Goal: Information Seeking & Learning: Find contact information

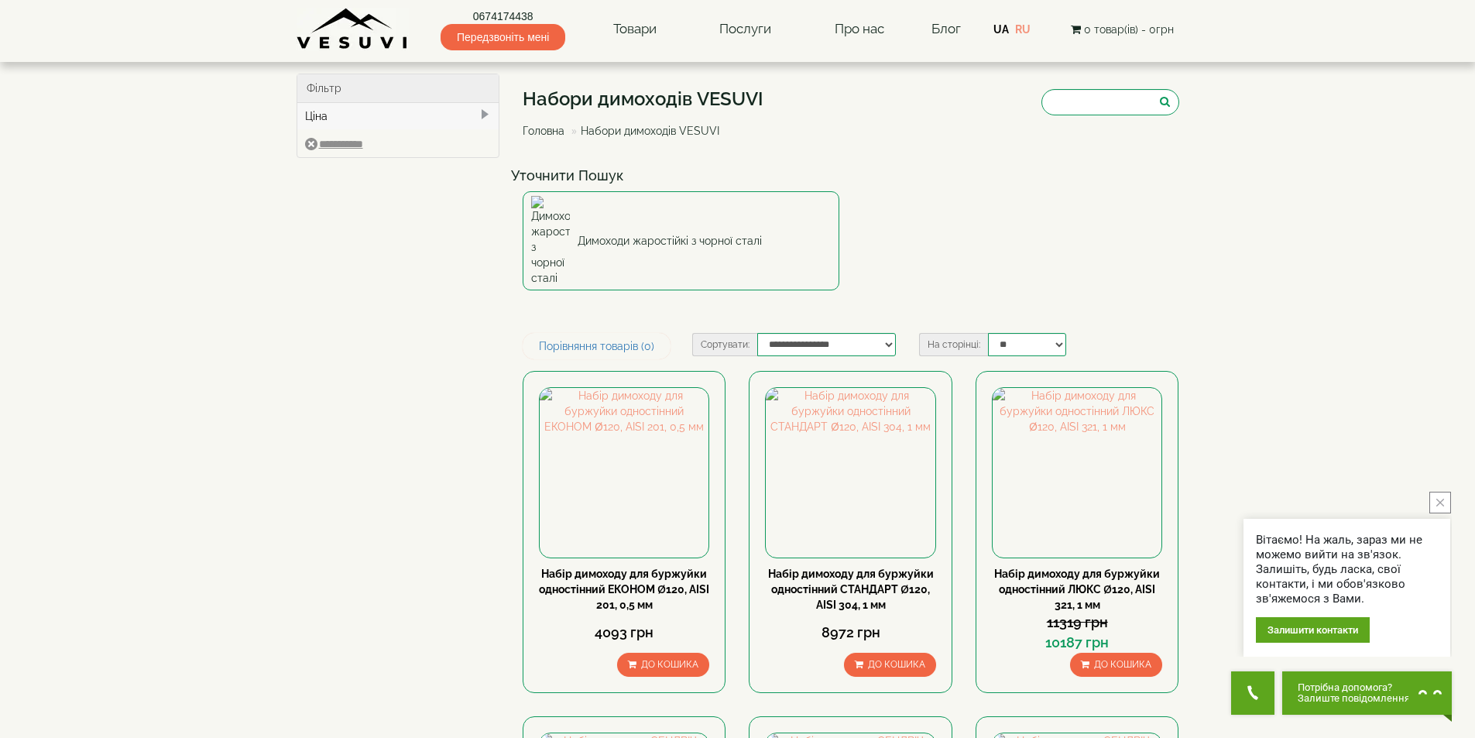
click at [374, 38] on img at bounding box center [353, 29] width 112 height 43
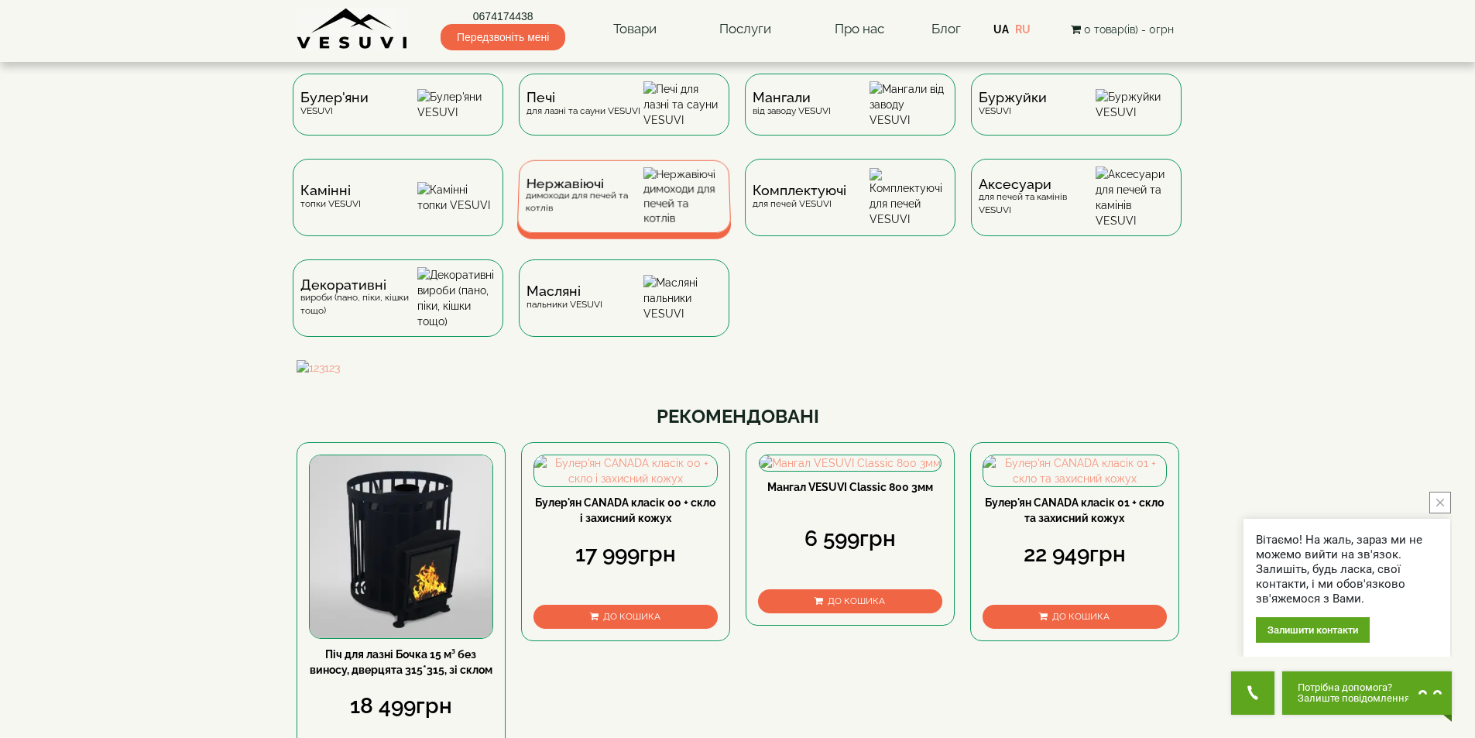
click at [558, 214] on div "Нержавіючі димоходи для печей та котлів" at bounding box center [584, 196] width 118 height 36
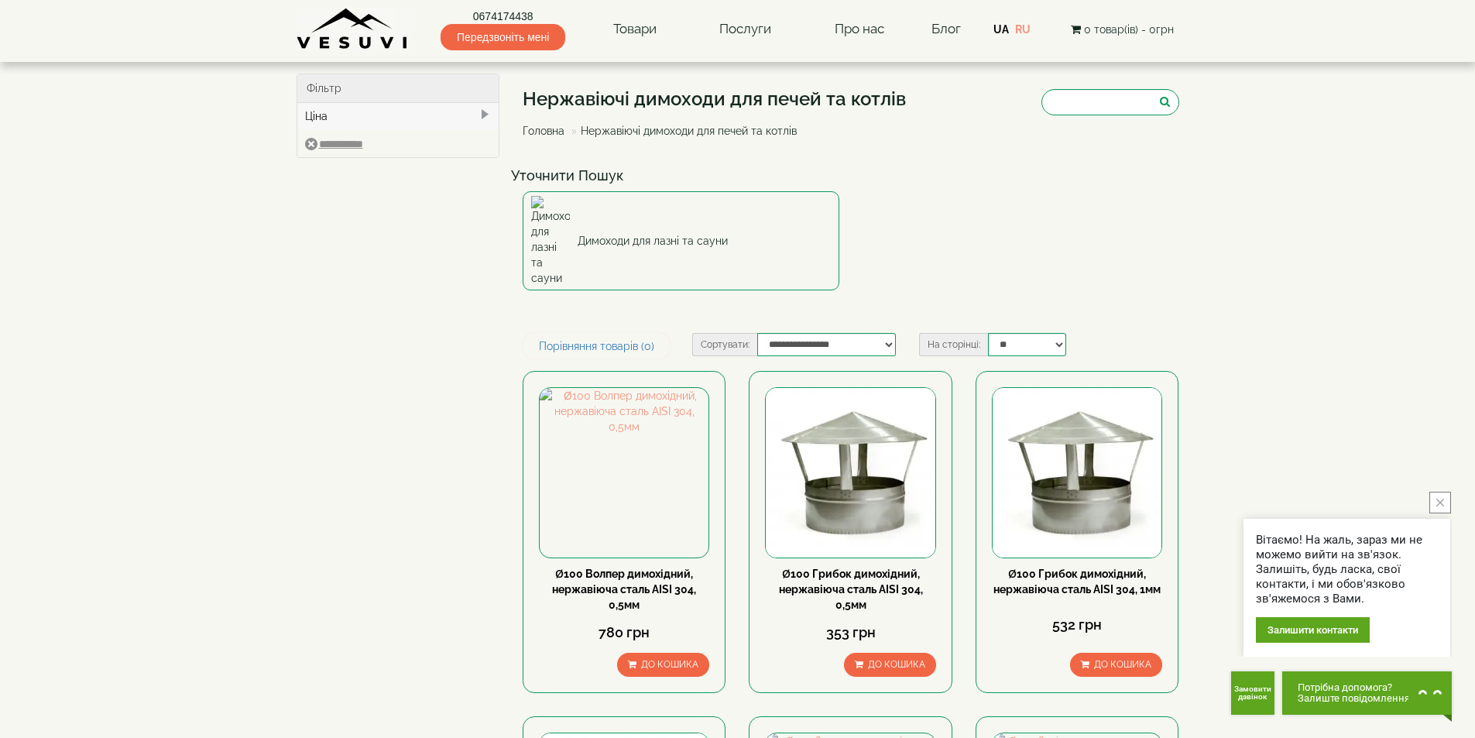
click at [540, 40] on span "Передзвоніть мені" at bounding box center [503, 37] width 125 height 26
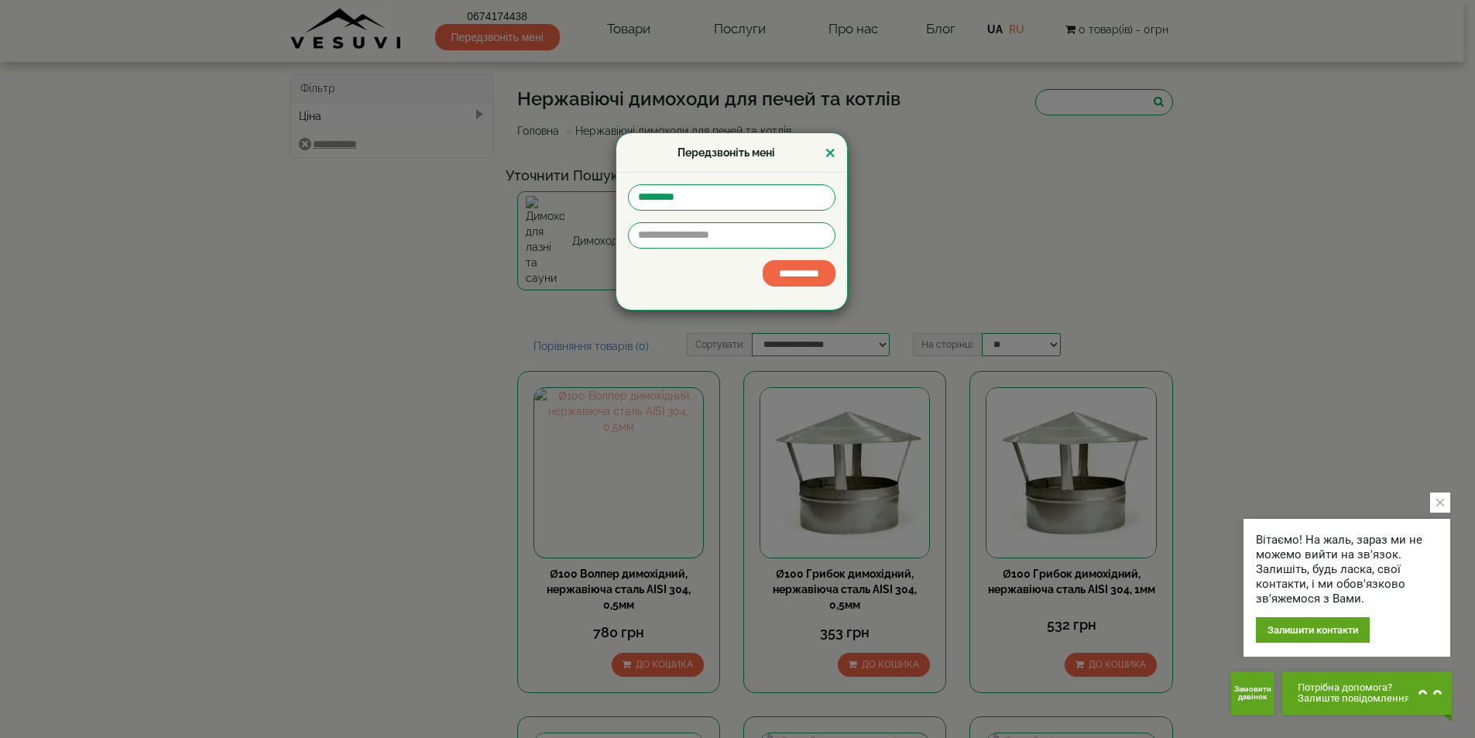
click at [820, 156] on div "Передзвоніть мені ×" at bounding box center [731, 152] width 231 height 39
click at [830, 152] on button "×" at bounding box center [830, 152] width 11 height 19
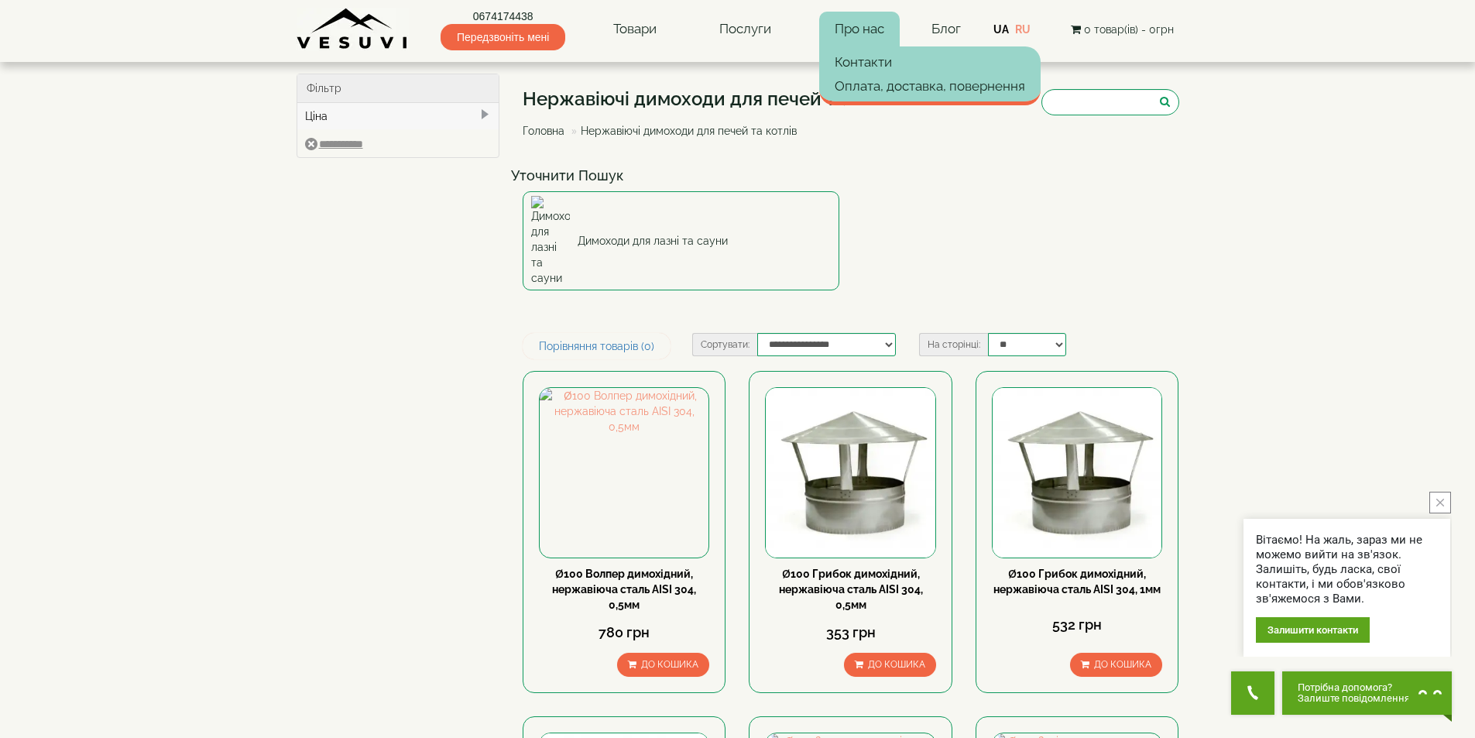
click at [856, 46] on link "Про нас" at bounding box center [859, 30] width 81 height 36
click at [858, 58] on link "Контакти" at bounding box center [929, 61] width 221 height 23
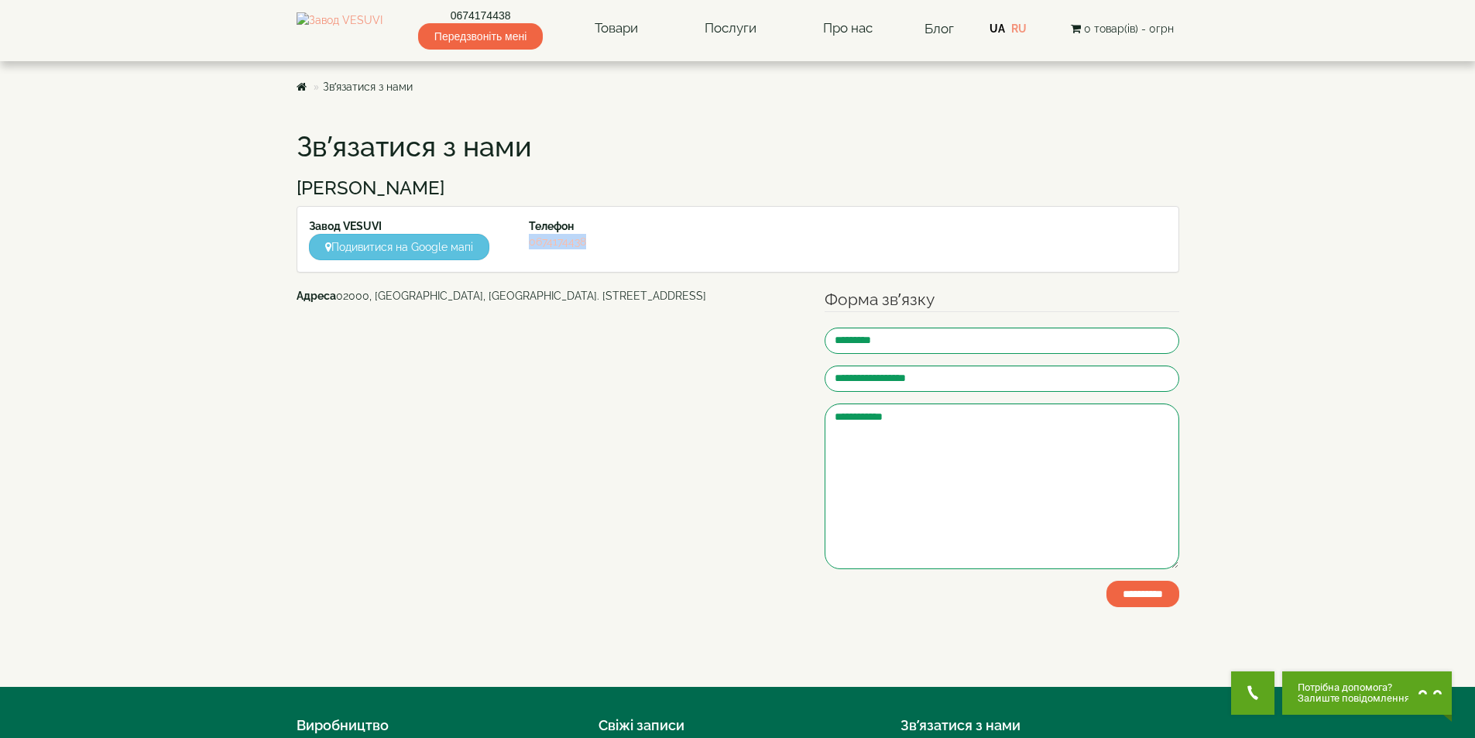
drag, startPoint x: 592, startPoint y: 249, endPoint x: 532, endPoint y: 248, distance: 60.4
click at [532, 248] on div "Телефон 0674174438" at bounding box center [627, 233] width 221 height 31
copy link "0674174438"
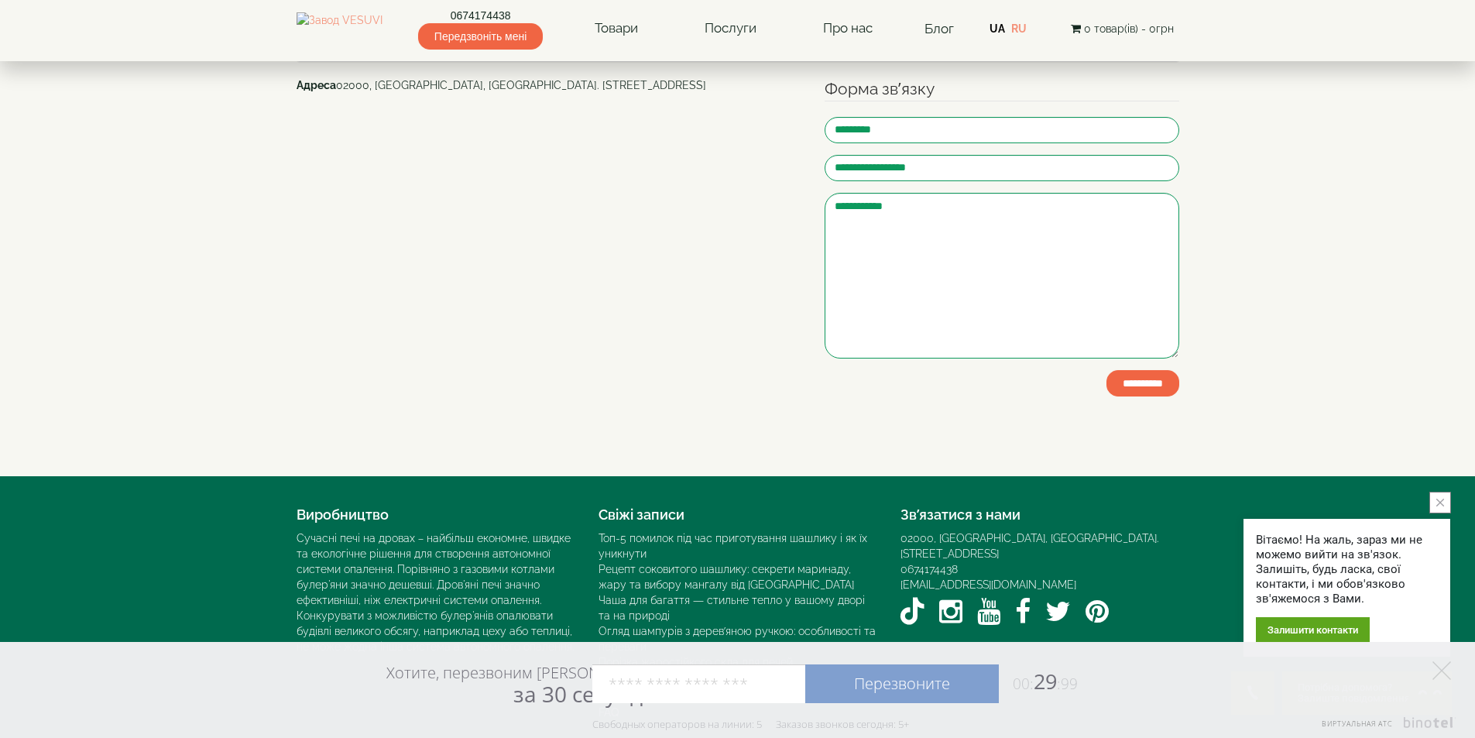
scroll to position [217, 0]
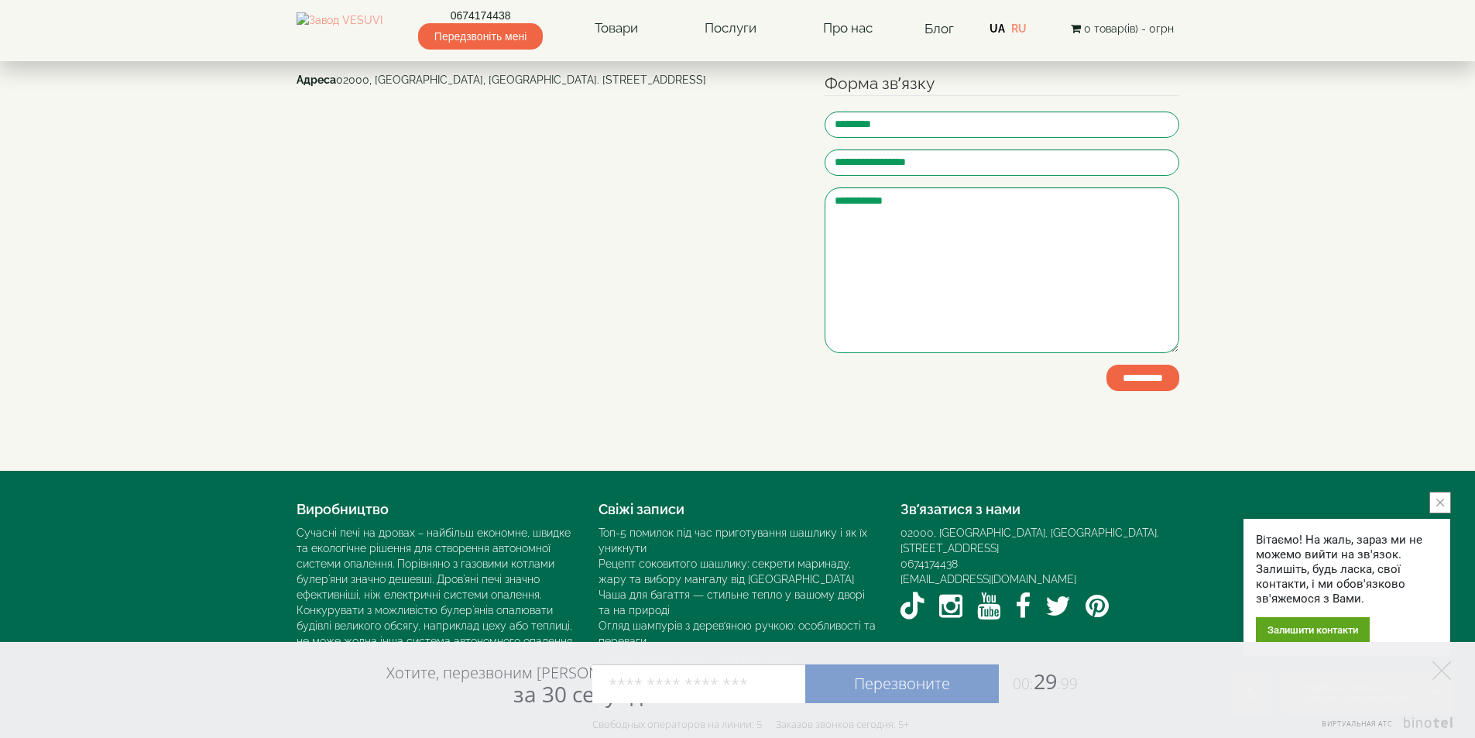
click at [1442, 503] on icon "close button" at bounding box center [1440, 503] width 8 height 8
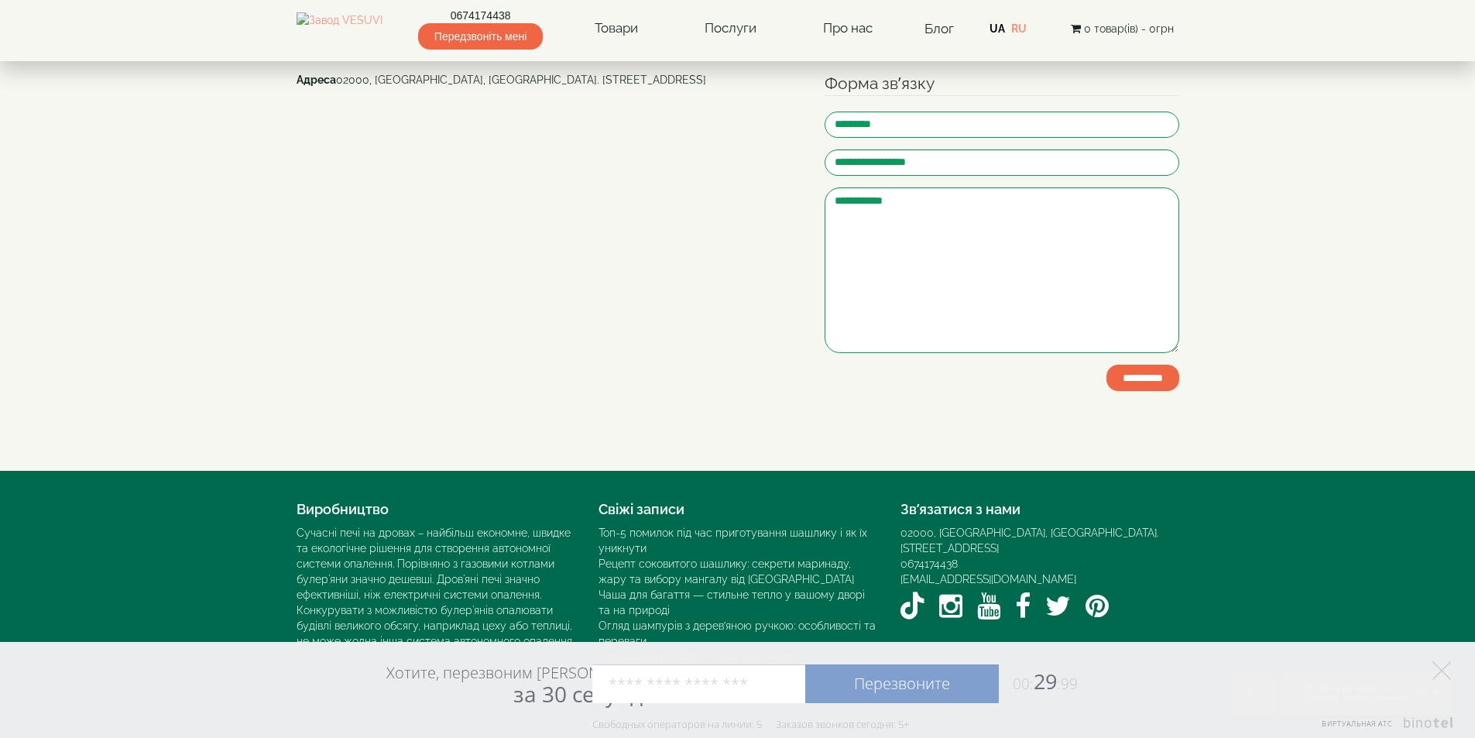
click at [1465, 680] on div "Хотите, перезвоним Вам за 30 секунд? Перезвоните 00: 29 :99 Например: 067 000 0…" at bounding box center [737, 690] width 1475 height 96
click at [1455, 678] on div "Хотите, перезвоним Вам за 30 секунд? Перезвоните 00: 29 :99 Например: 067 000 0…" at bounding box center [737, 690] width 1475 height 96
click at [1442, 675] on icon at bounding box center [1441, 670] width 19 height 19
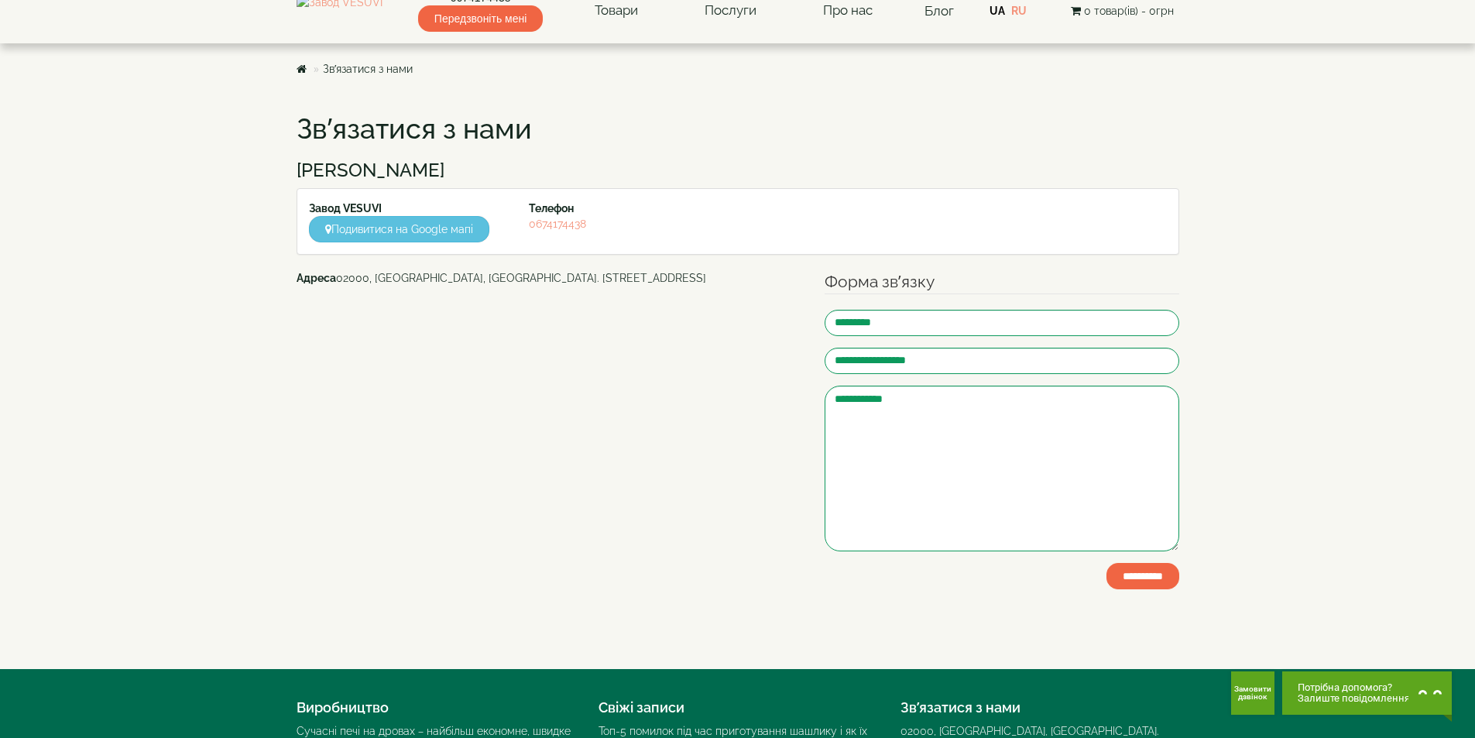
scroll to position [0, 0]
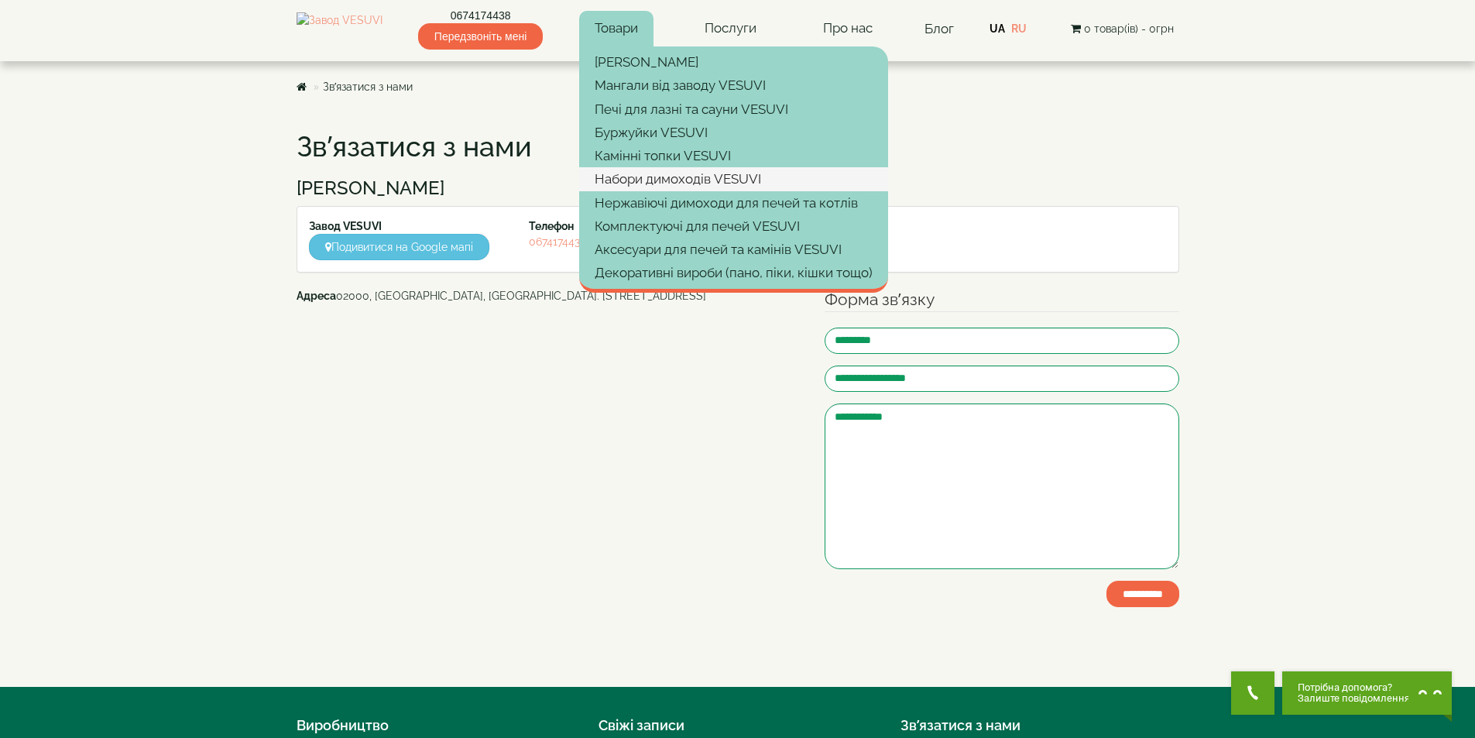
click at [713, 182] on link "Набори димоходів VESUVI" at bounding box center [733, 178] width 309 height 23
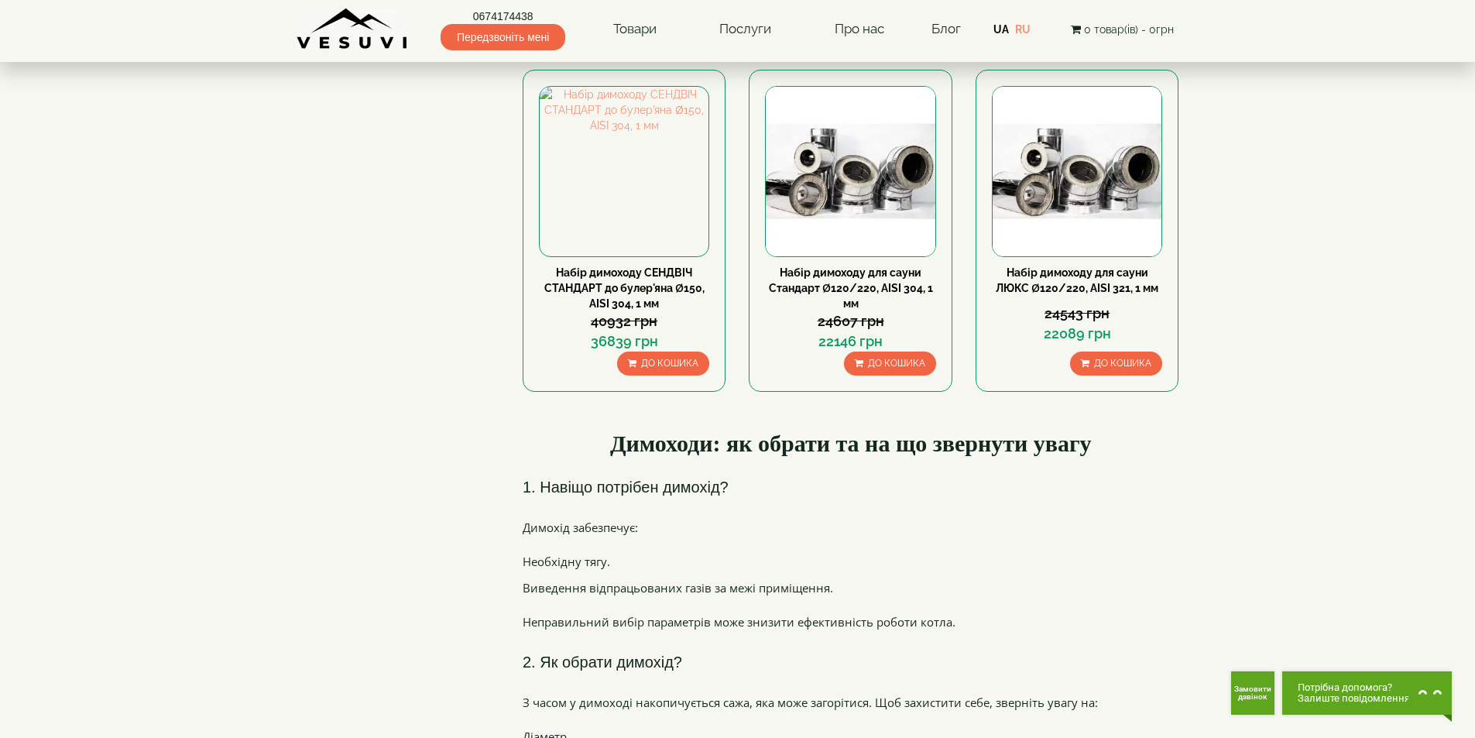
scroll to position [929, 0]
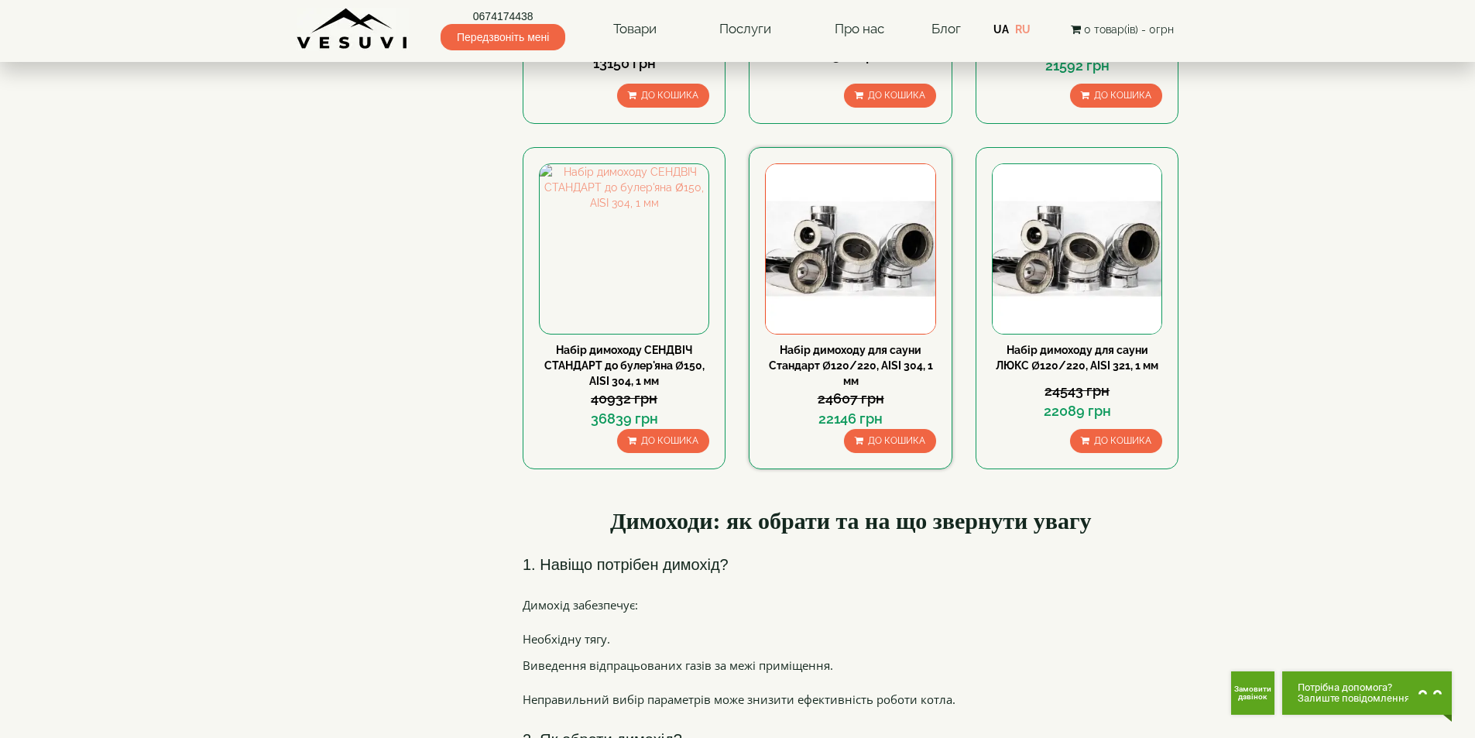
click at [883, 177] on img at bounding box center [850, 248] width 169 height 169
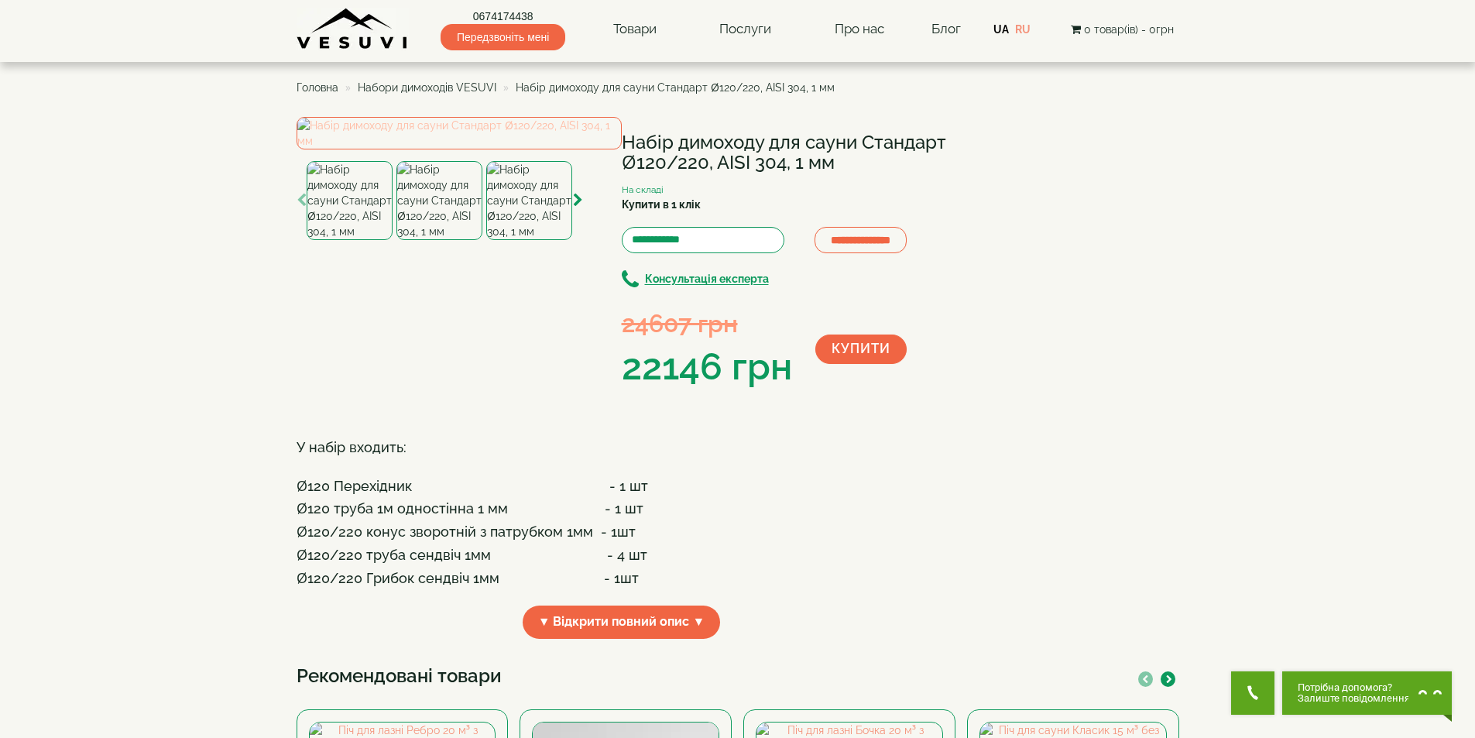
click at [420, 149] on img at bounding box center [459, 133] width 325 height 33
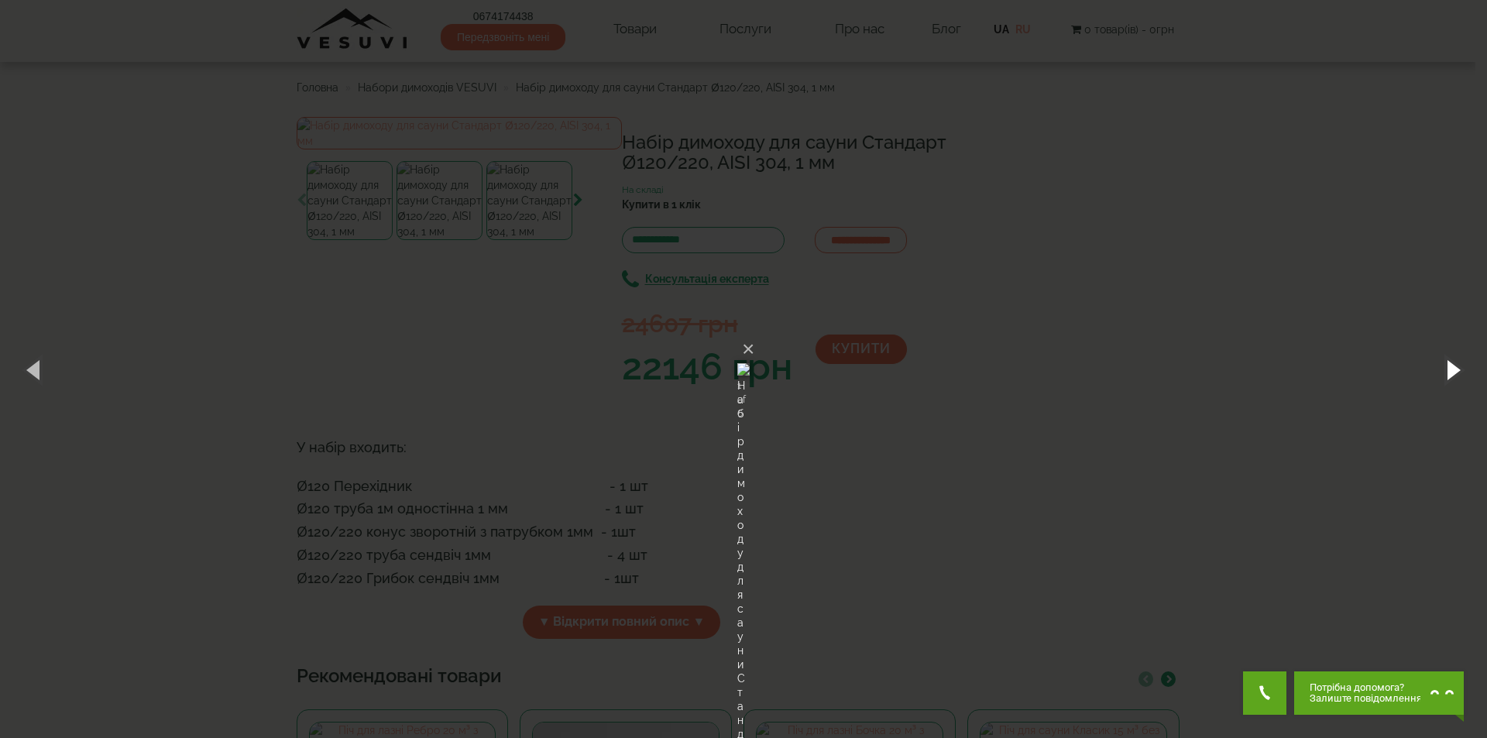
click at [1421, 361] on button "button" at bounding box center [1452, 369] width 70 height 85
click at [1456, 369] on button "button" at bounding box center [1452, 369] width 70 height 85
click at [1286, 327] on div "× Набір димоходу для сауни Стандарт Ø120/220, AISI 304, 1 мм 5 of 6 Loading..." at bounding box center [743, 369] width 1487 height 738
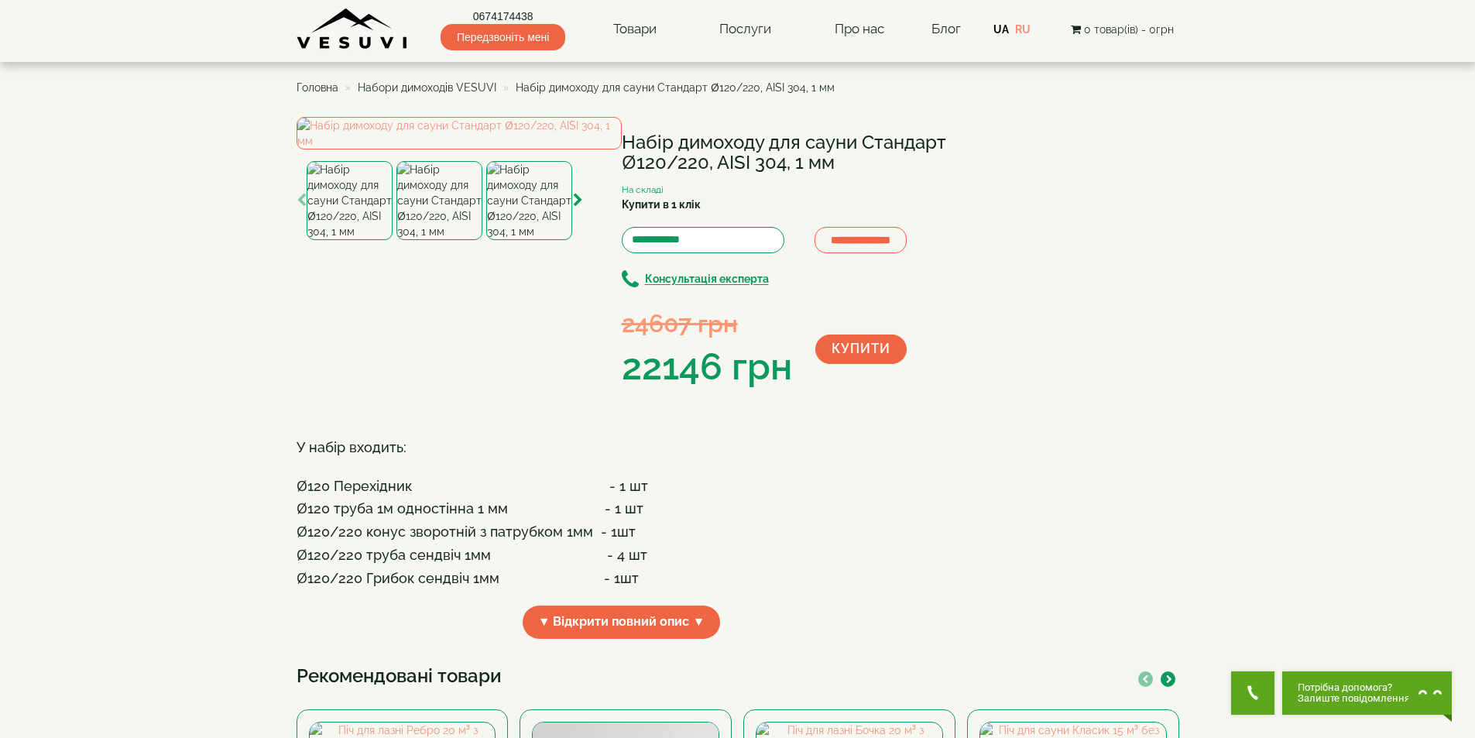
click at [444, 81] on span "Набори димоходів VESUVI" at bounding box center [427, 87] width 139 height 12
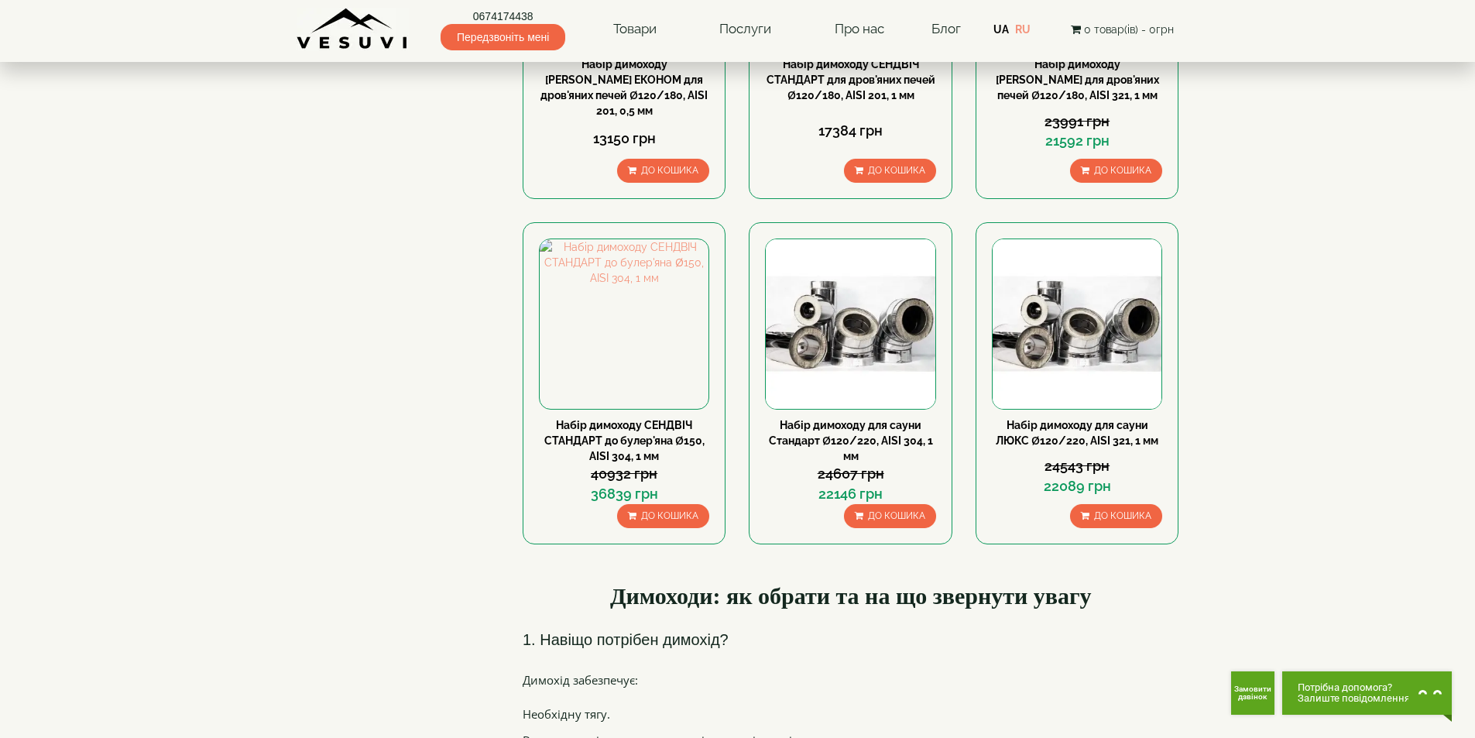
scroll to position [634, 0]
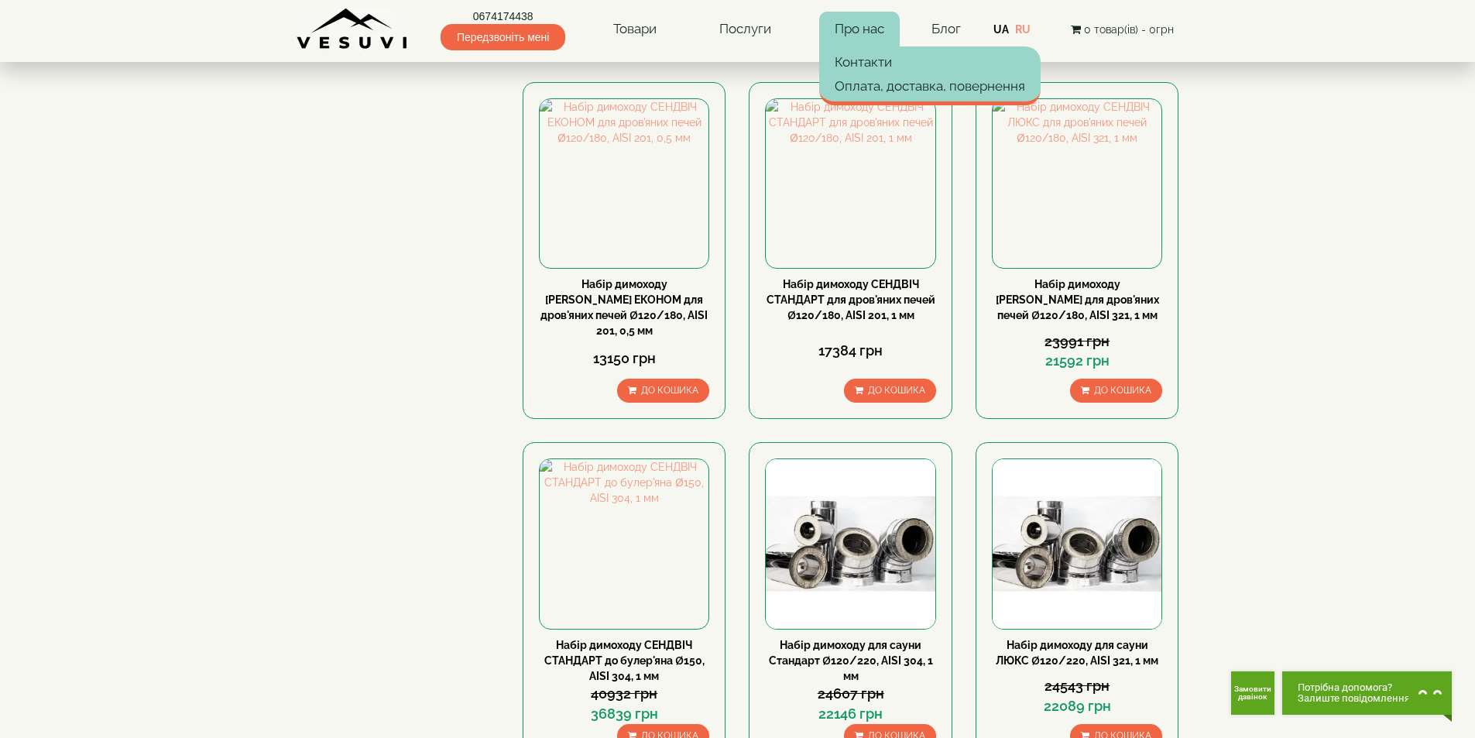
click at [870, 12] on link "Про нас" at bounding box center [859, 30] width 81 height 36
click at [866, 60] on link "Контакти" at bounding box center [929, 61] width 221 height 23
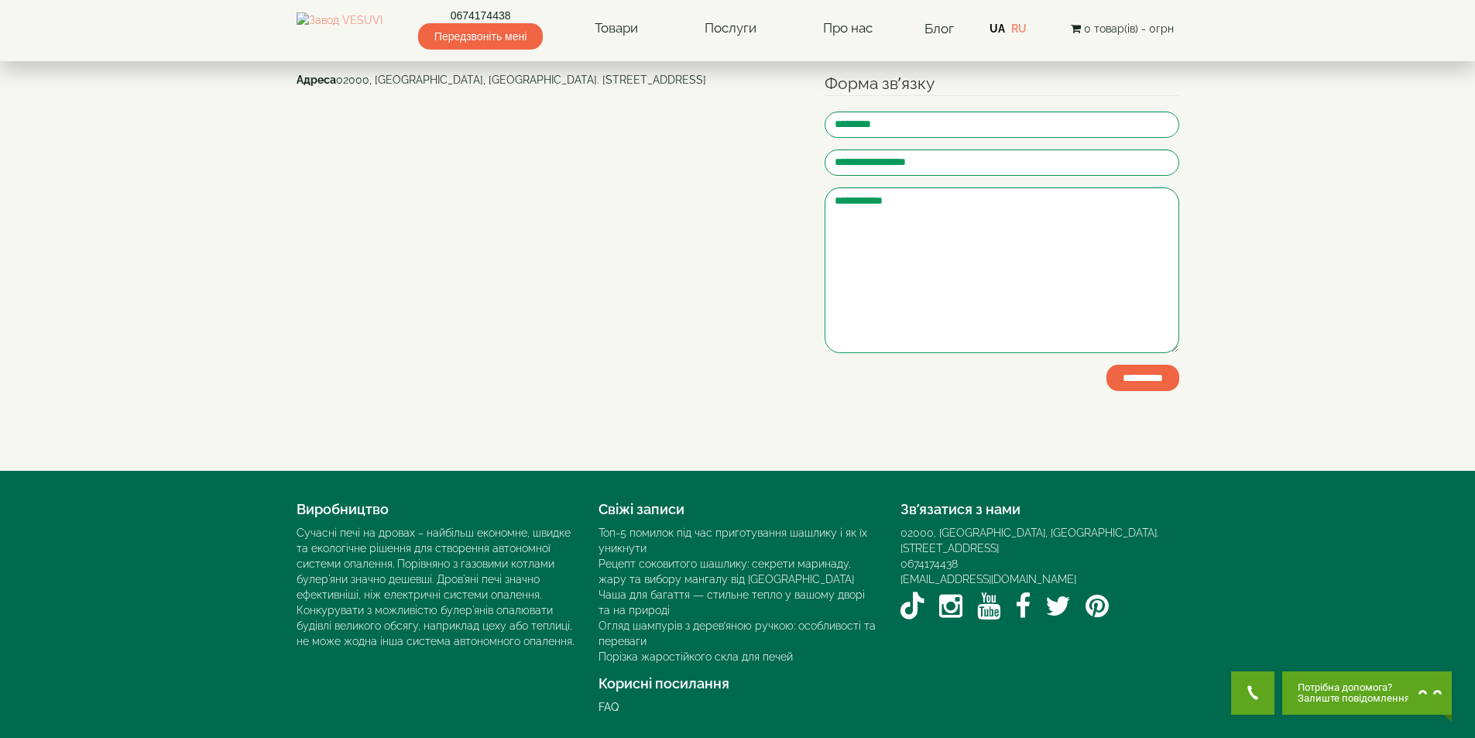
click at [214, 195] on body "0674174438 Передзвоніть мені Товари Булер'яни VESUVI Мангали від заводу VESUVI …" at bounding box center [737, 261] width 1475 height 954
click at [365, 12] on img at bounding box center [340, 28] width 86 height 33
